Goal: Information Seeking & Learning: Understand process/instructions

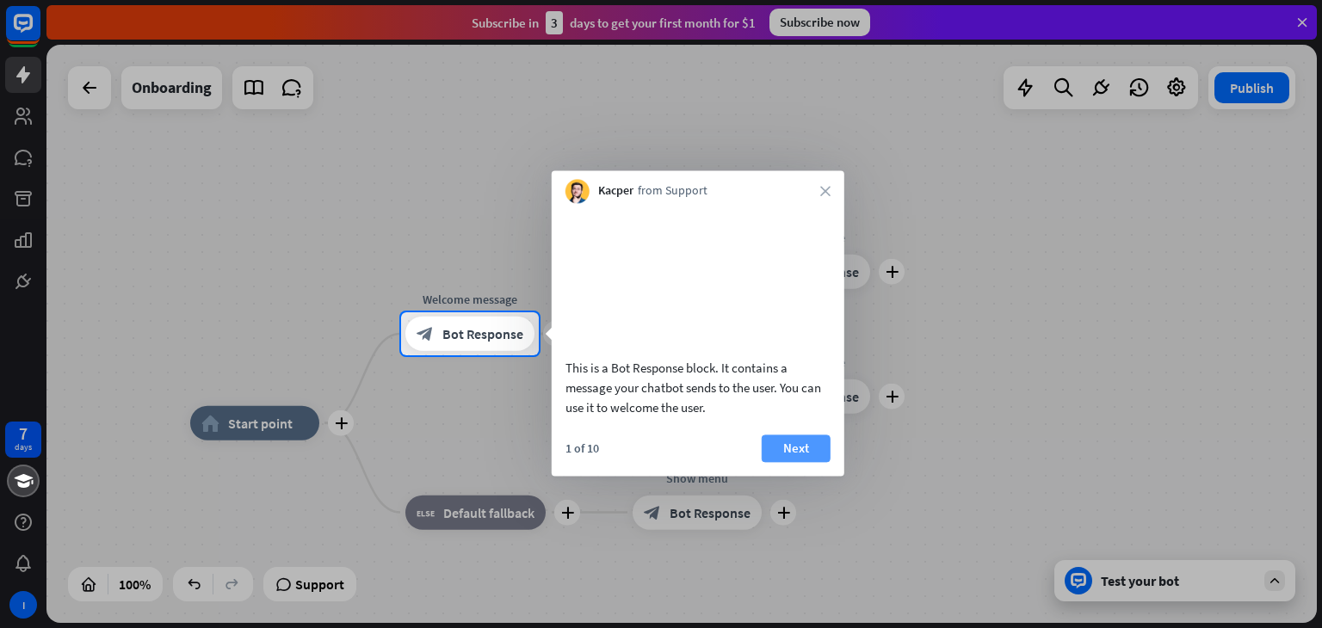
click at [794, 462] on button "Next" at bounding box center [796, 449] width 69 height 28
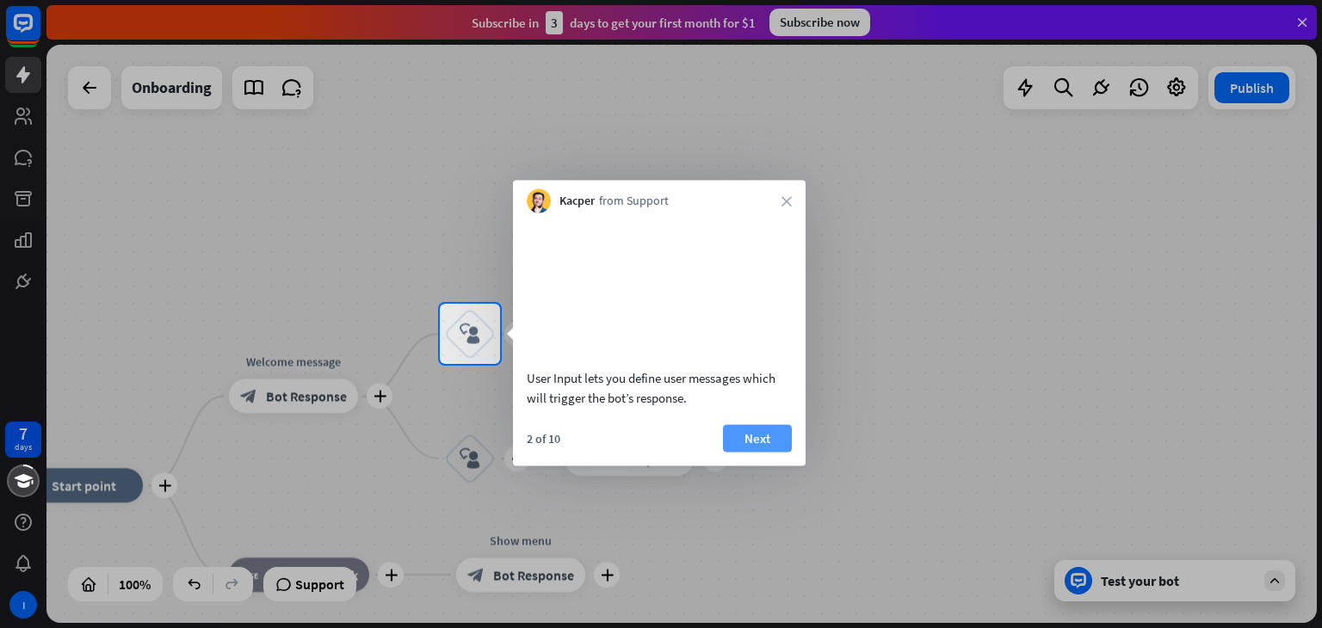
click at [745, 452] on button "Next" at bounding box center [757, 438] width 69 height 28
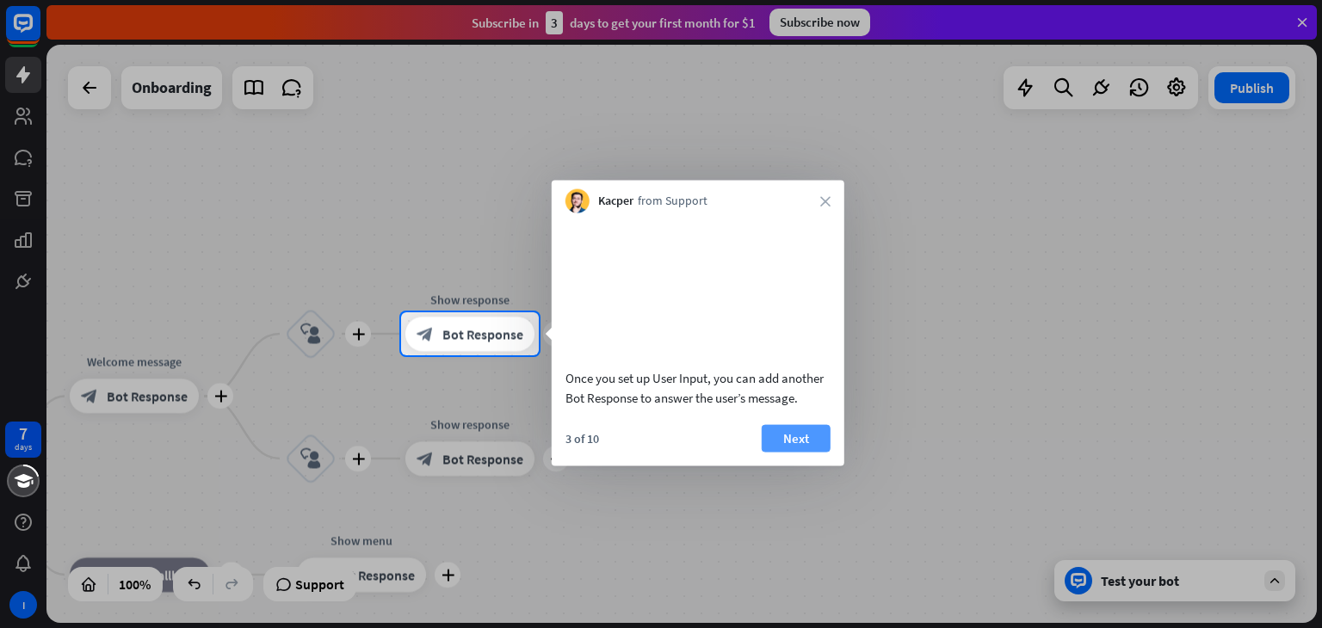
click at [777, 452] on button "Next" at bounding box center [796, 438] width 69 height 28
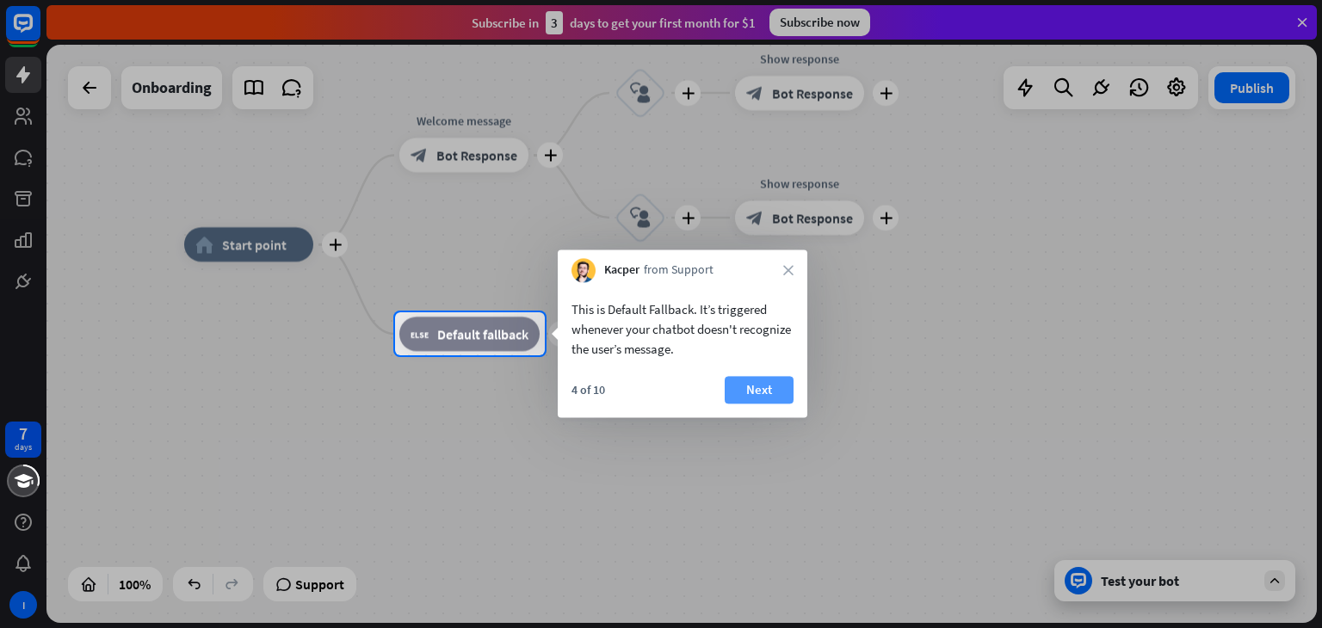
click at [762, 393] on button "Next" at bounding box center [759, 390] width 69 height 28
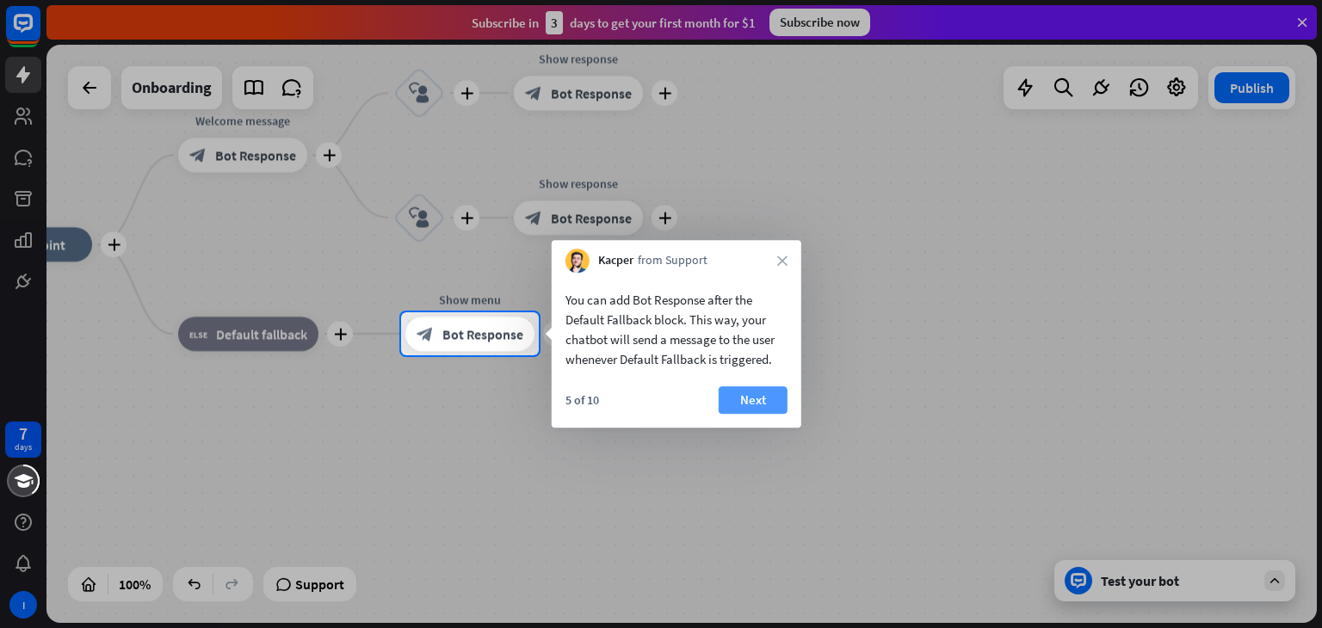
click at [748, 397] on button "Next" at bounding box center [753, 401] width 69 height 28
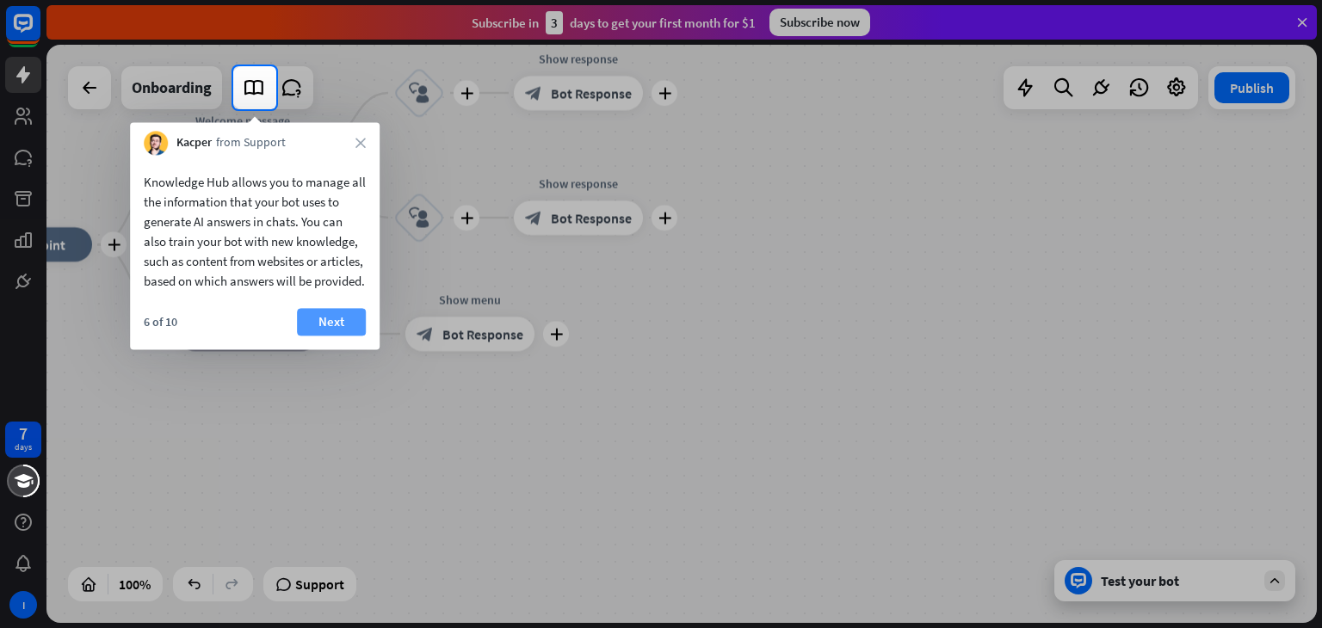
click at [337, 336] on button "Next" at bounding box center [331, 322] width 69 height 28
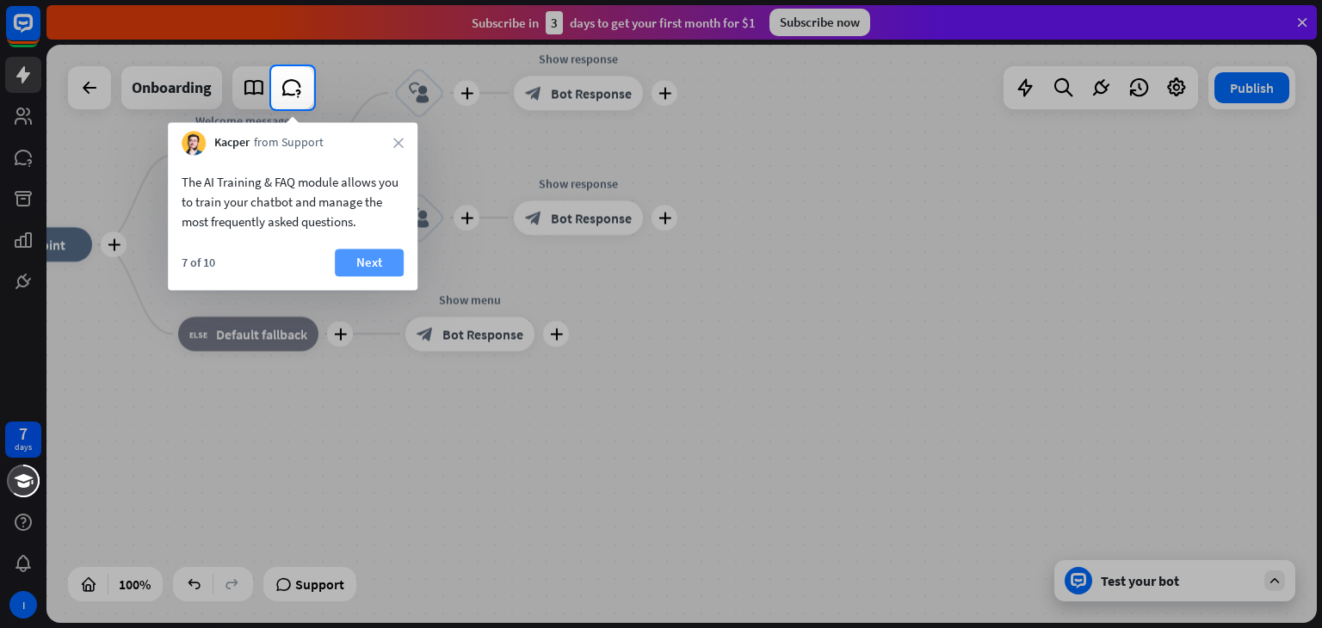
click at [369, 252] on button "Next" at bounding box center [369, 263] width 69 height 28
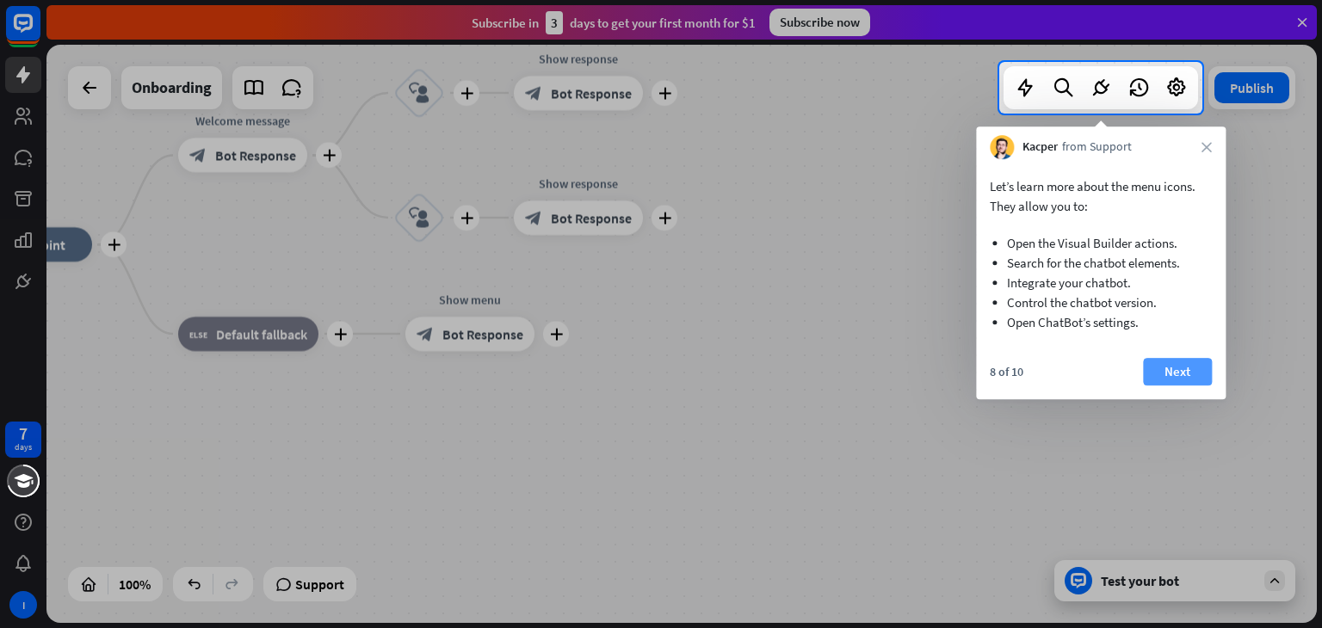
click at [1167, 380] on button "Next" at bounding box center [1177, 372] width 69 height 28
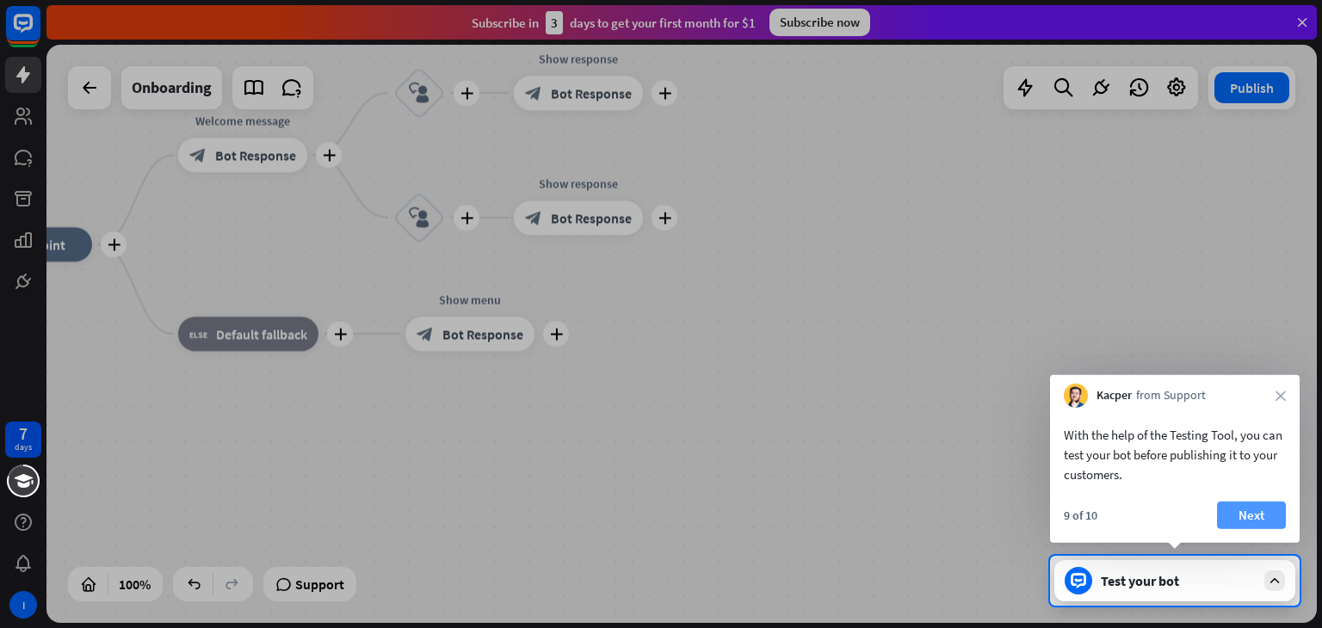
click at [1253, 510] on button "Next" at bounding box center [1251, 516] width 69 height 28
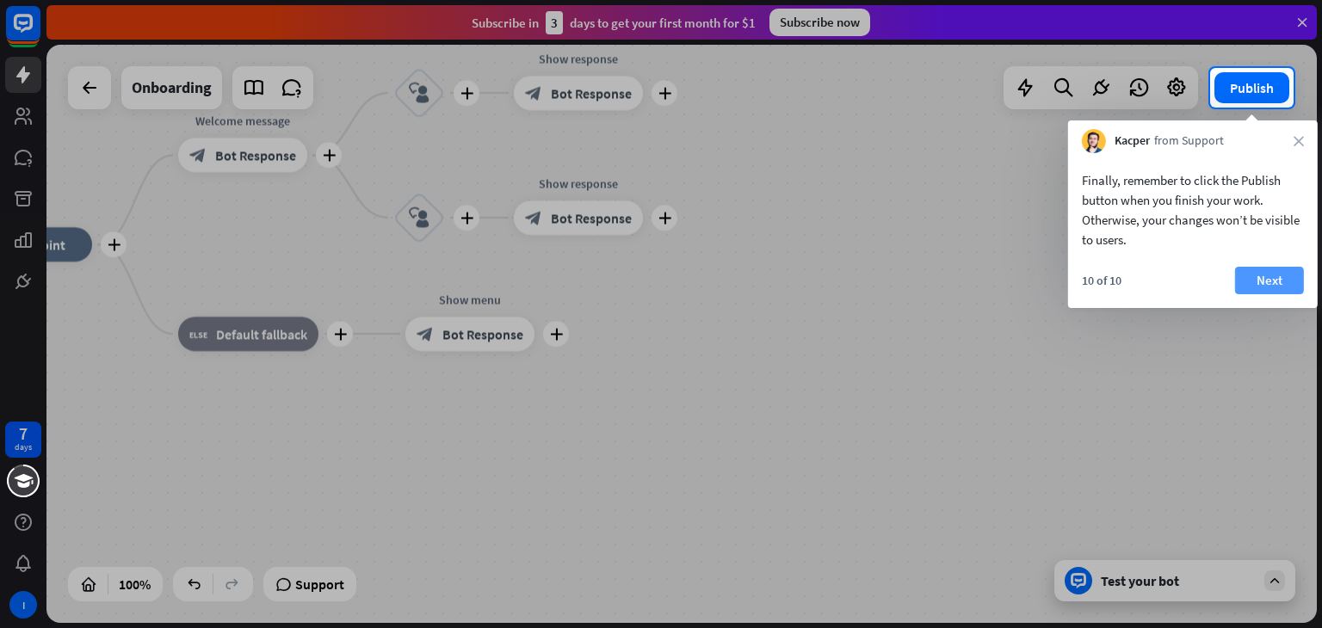
click at [1289, 274] on button "Next" at bounding box center [1269, 281] width 69 height 28
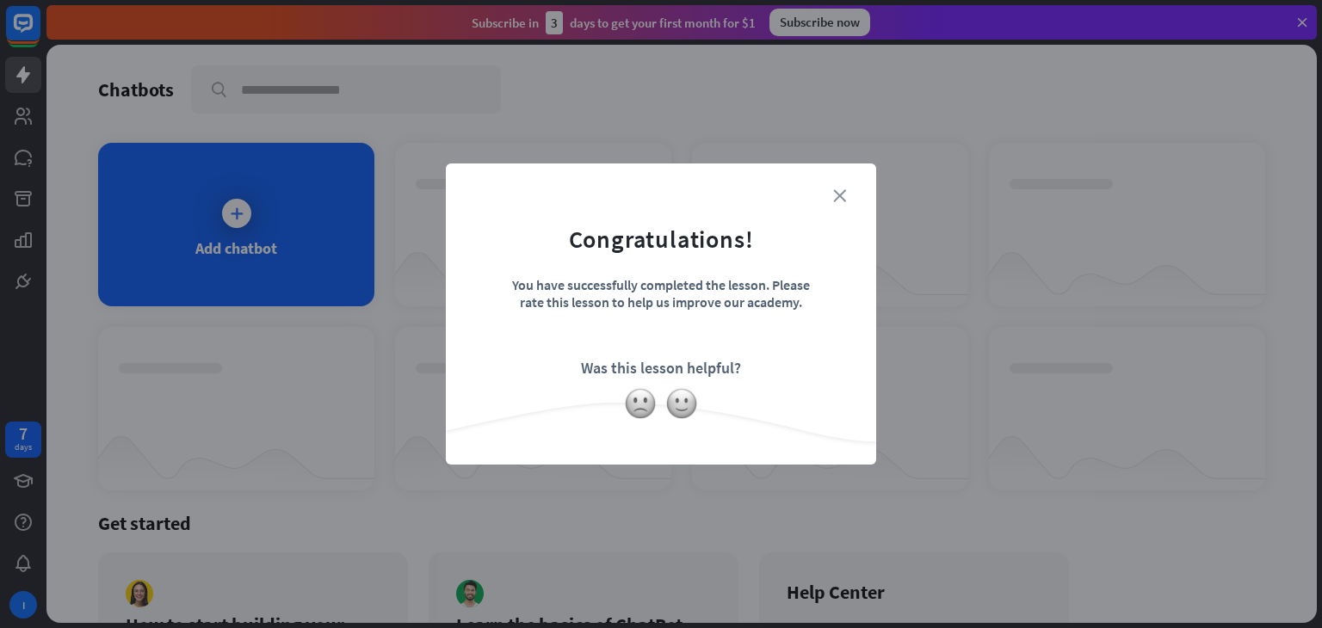
click at [844, 195] on icon "close" at bounding box center [839, 195] width 13 height 13
